Goal: Task Accomplishment & Management: Manage account settings

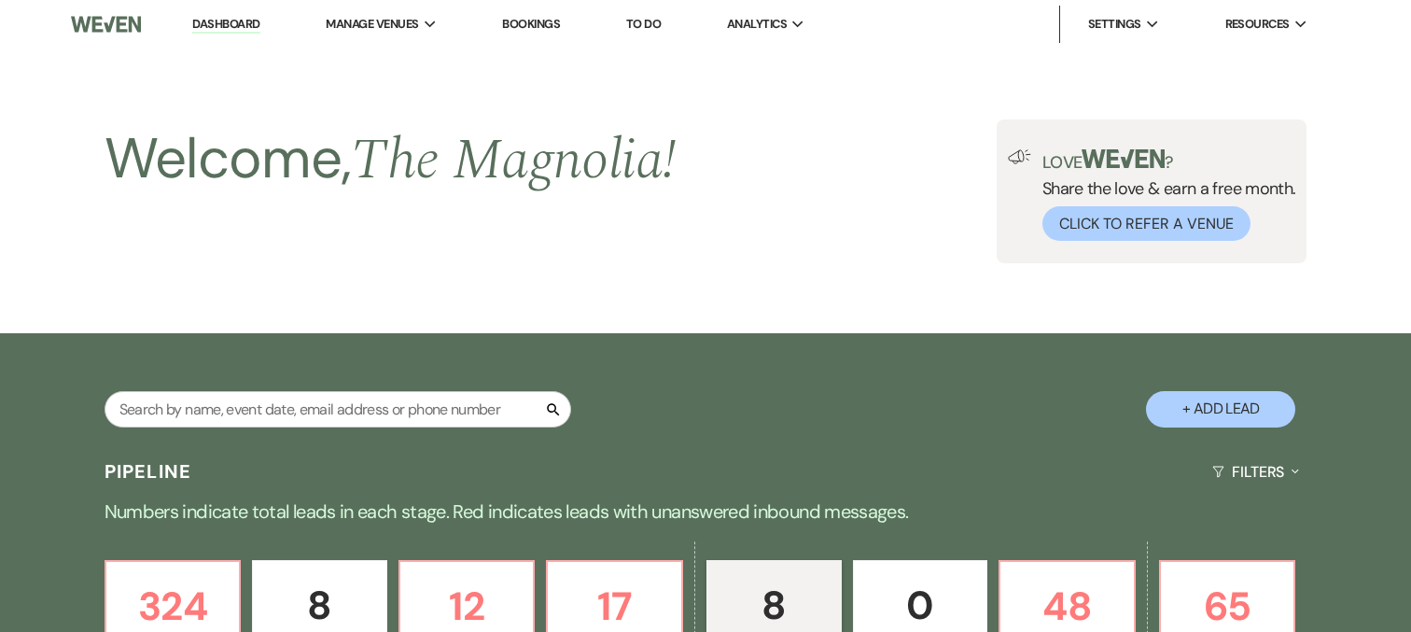
select select "5"
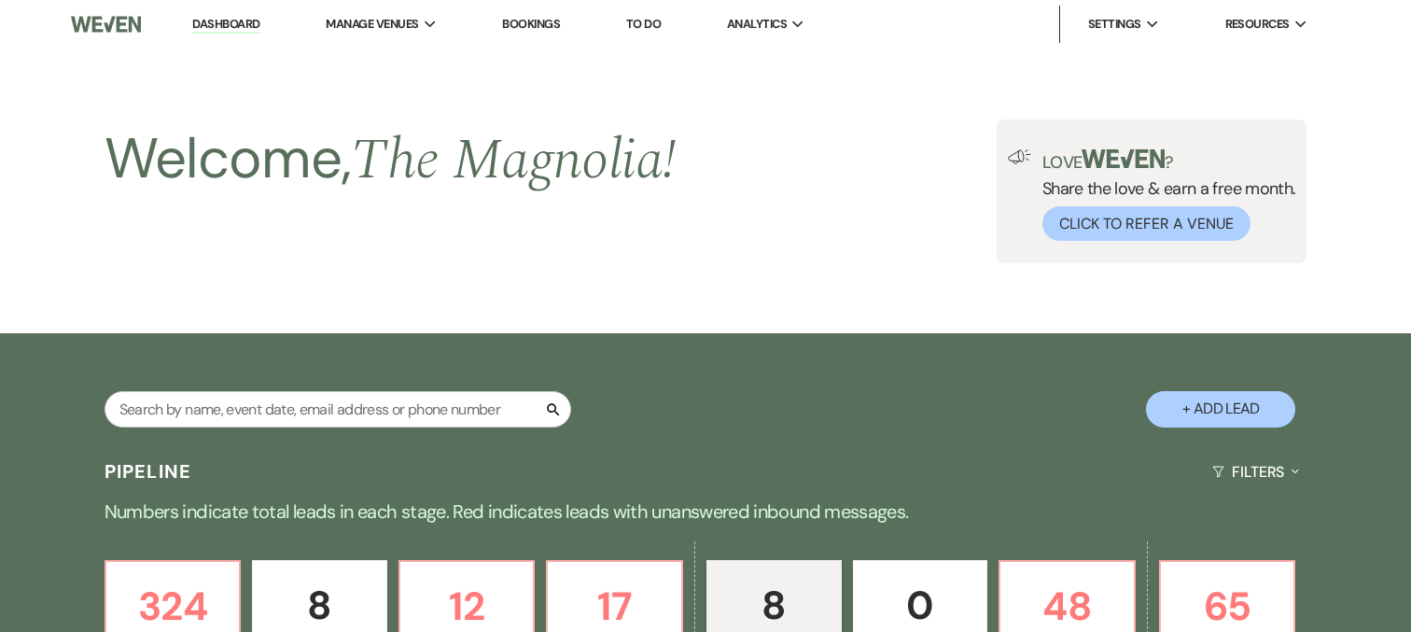
select select "5"
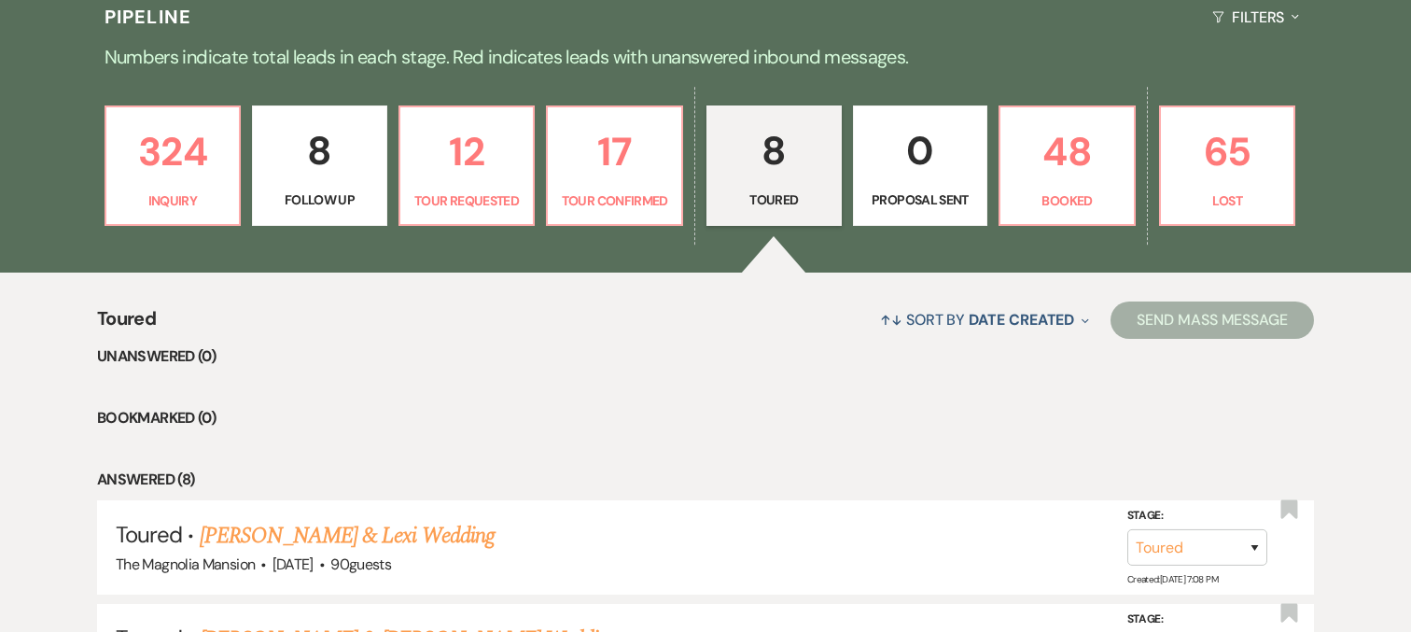
scroll to position [420, 0]
